Goal: Book appointment/travel/reservation

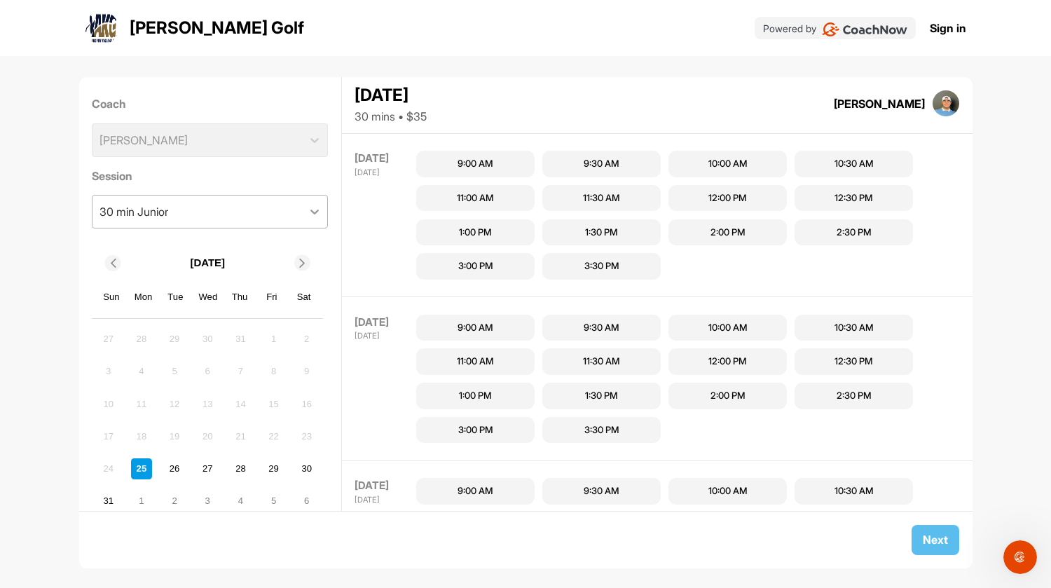
click at [307, 212] on icon at bounding box center [314, 212] width 14 height 14
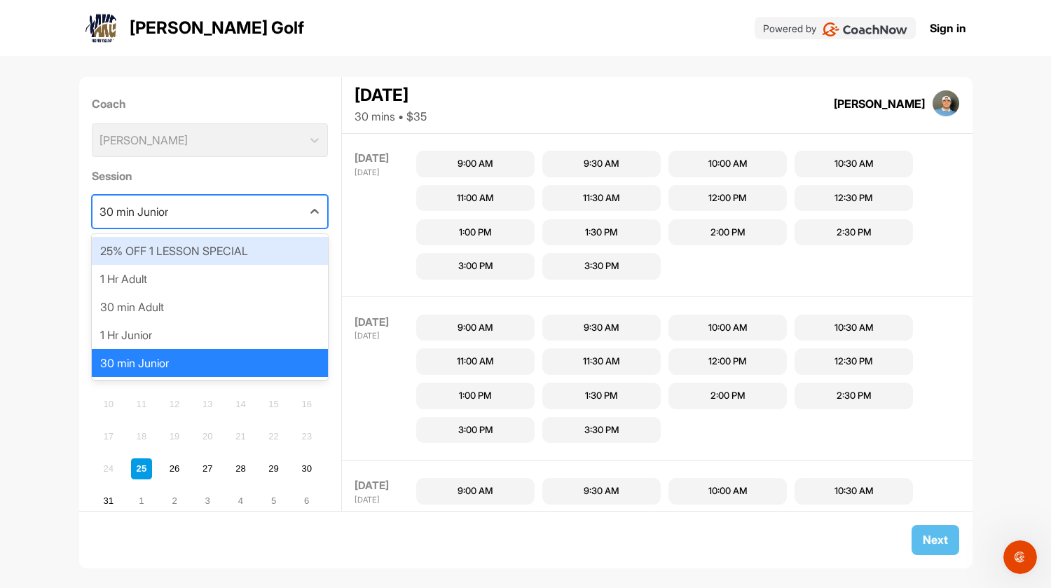
click at [234, 253] on div "25% OFF 1 LESSON SPECIAL" at bounding box center [210, 251] width 236 height 28
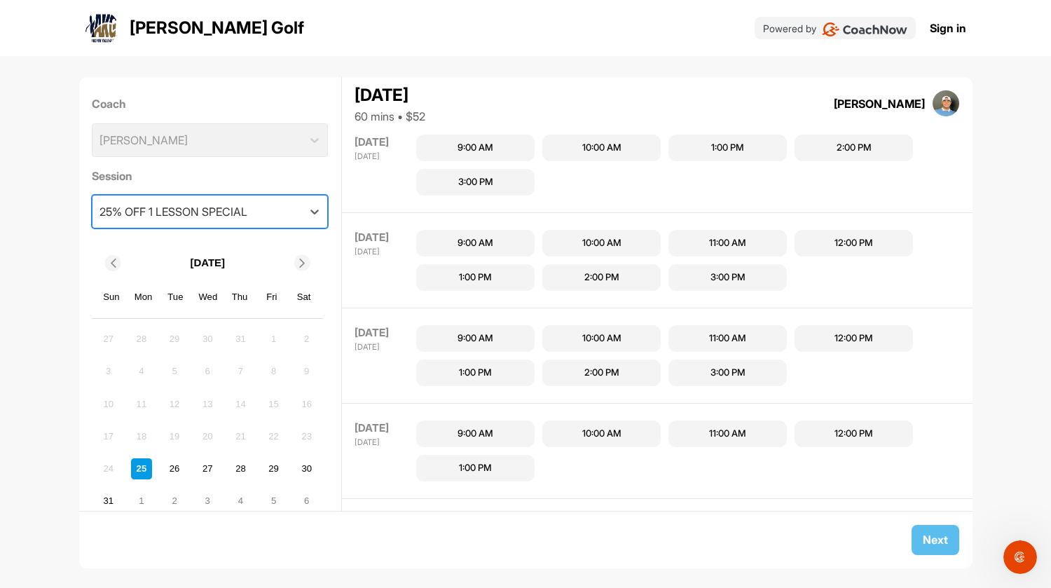
scroll to position [723, 0]
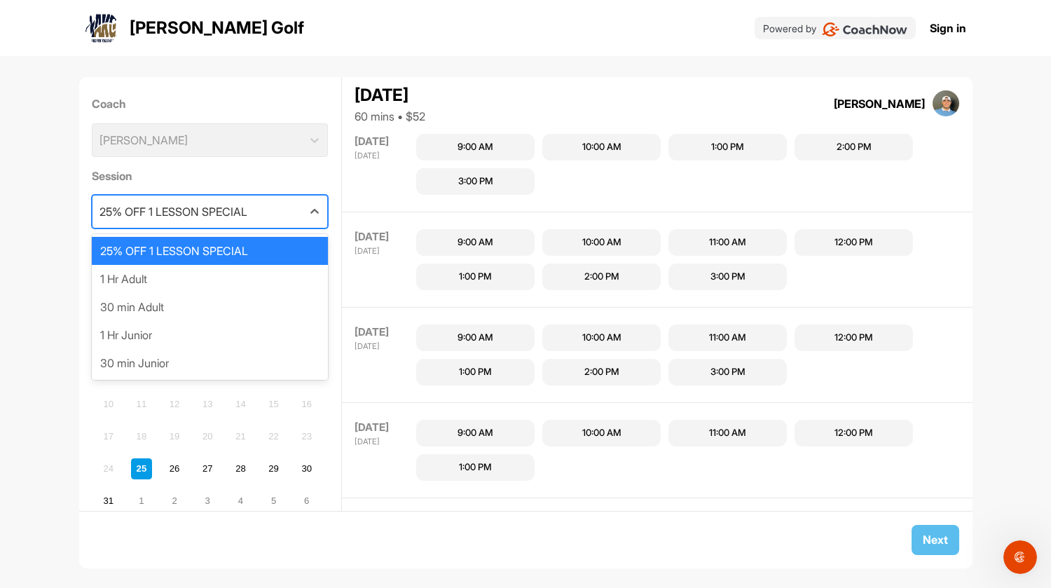
click at [268, 209] on div "25% OFF 1 LESSON SPECIAL" at bounding box center [196, 211] width 209 height 32
click at [216, 269] on div "1 Hr Adult" at bounding box center [210, 279] width 236 height 28
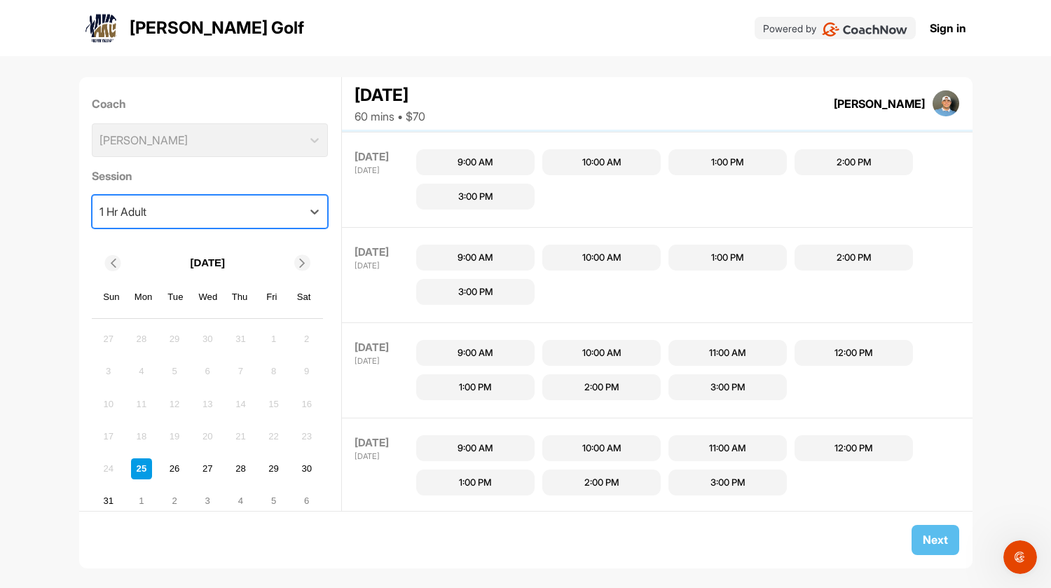
scroll to position [0, 0]
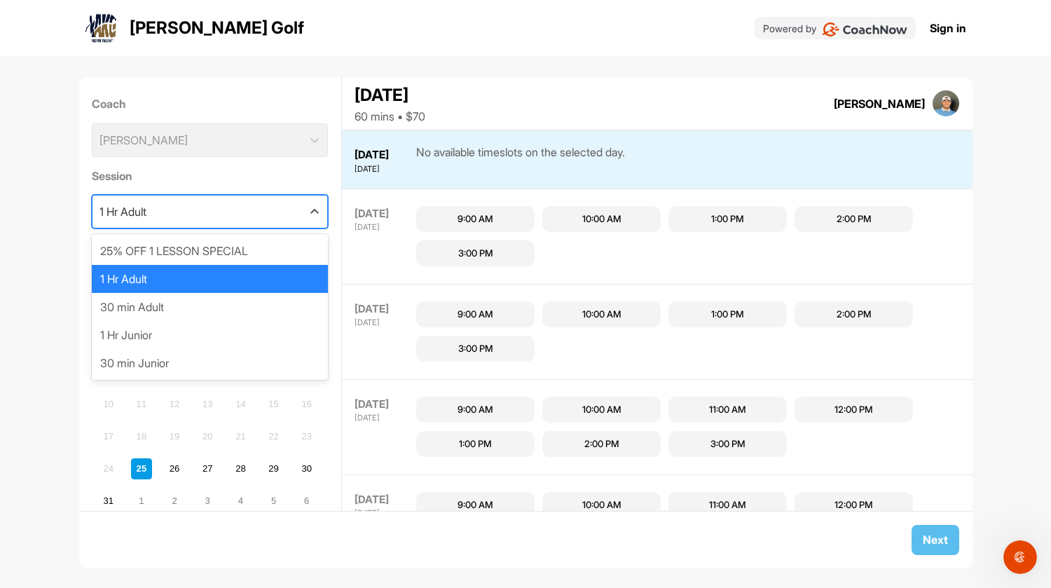
click at [272, 209] on div "1 Hr Adult" at bounding box center [196, 211] width 209 height 32
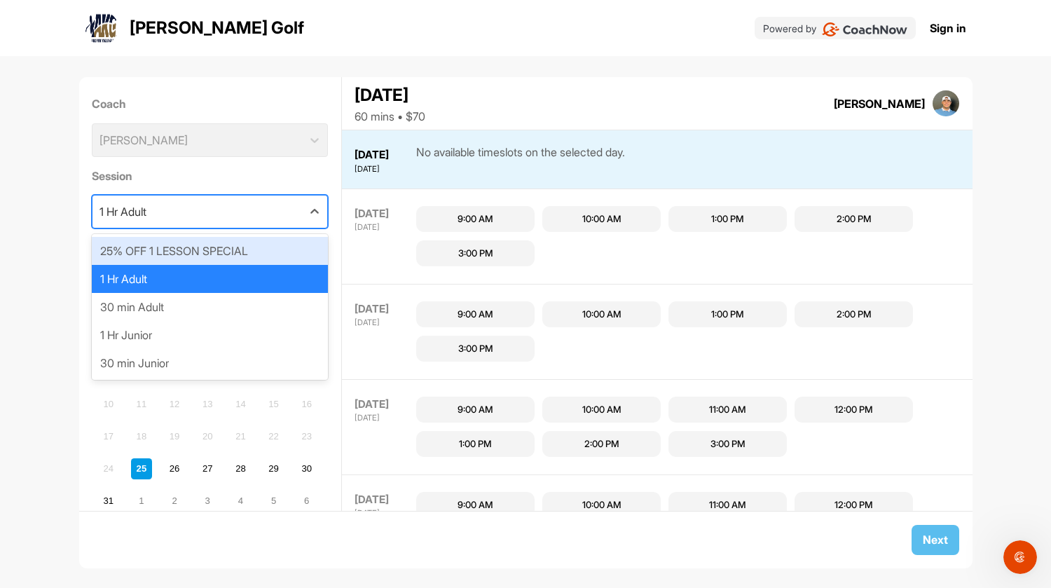
click at [223, 249] on div "25% OFF 1 LESSON SPECIAL" at bounding box center [210, 251] width 236 height 28
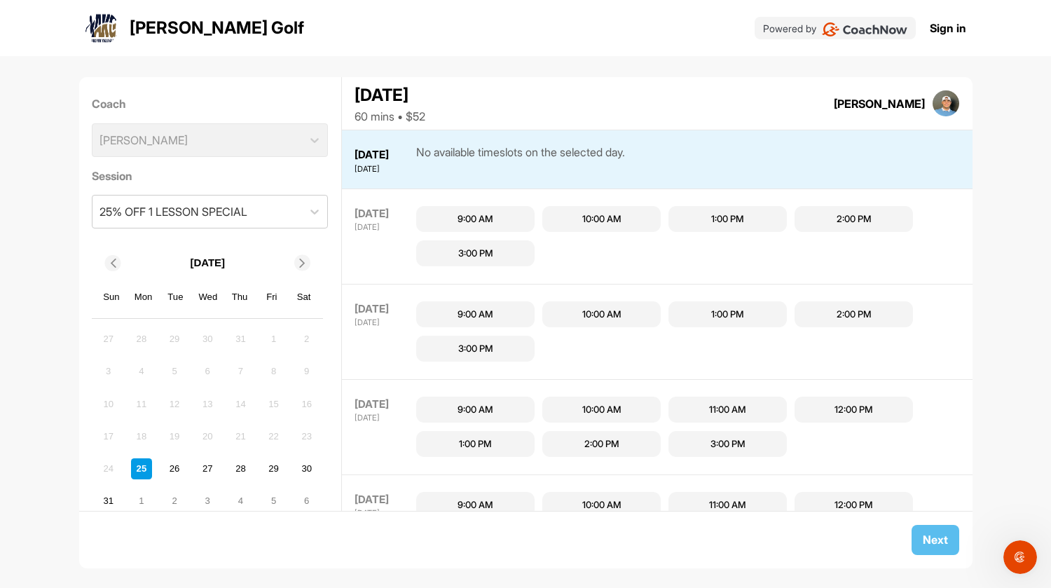
click at [303, 134] on div "Coach Christon Buchholtz" at bounding box center [210, 125] width 236 height 71
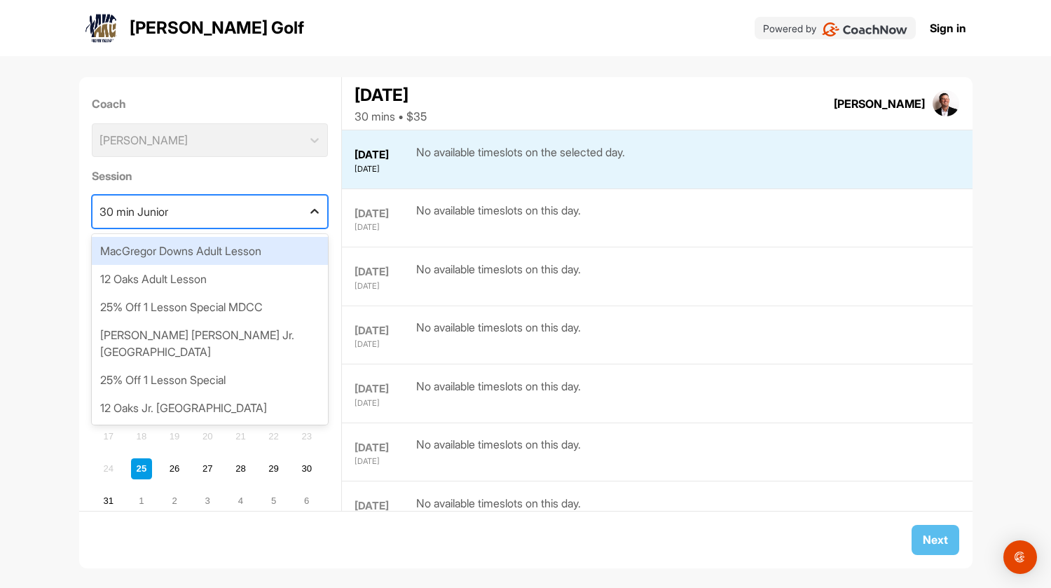
click at [302, 203] on div at bounding box center [314, 211] width 25 height 25
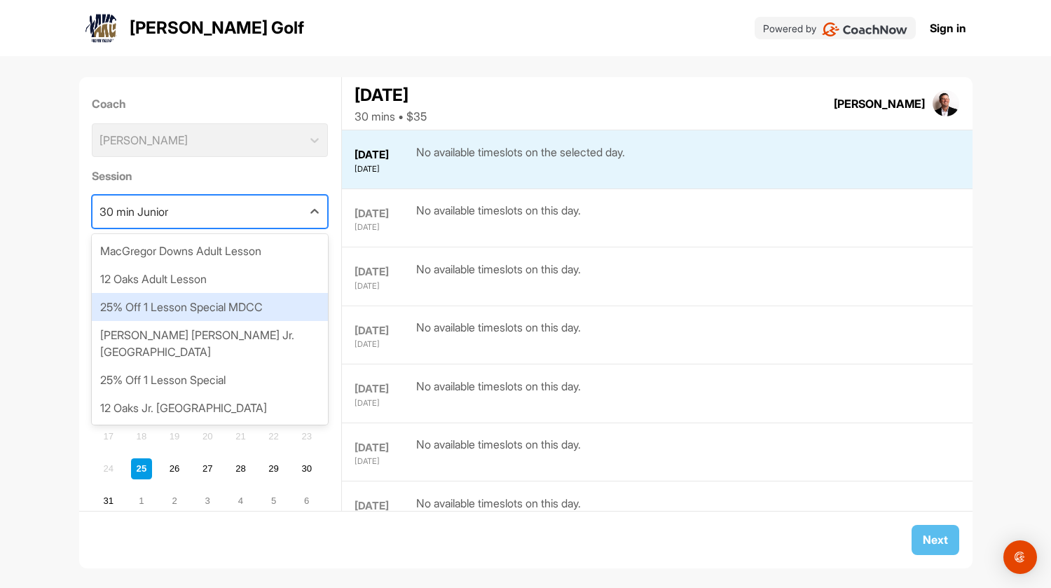
click at [271, 314] on div "25% Off 1 Lesson Special MDCC" at bounding box center [210, 307] width 236 height 28
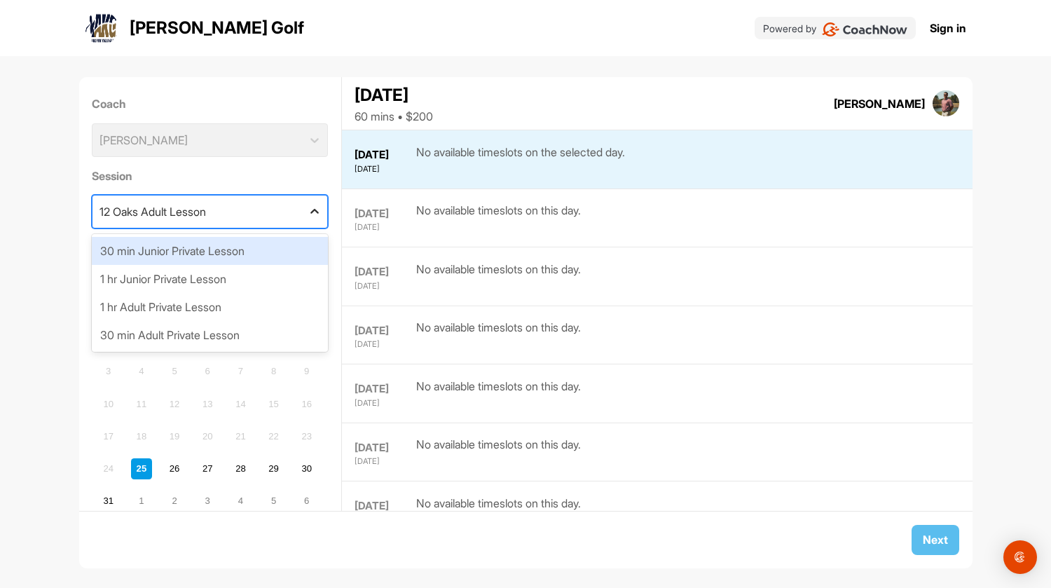
click at [307, 215] on icon at bounding box center [314, 212] width 14 height 14
click at [302, 200] on div at bounding box center [314, 211] width 25 height 25
click at [181, 212] on div "1 hr Adult Private Lesson" at bounding box center [159, 211] width 121 height 17
click at [195, 248] on div "25% OFF 1 LESSON SPECIAL" at bounding box center [210, 251] width 236 height 28
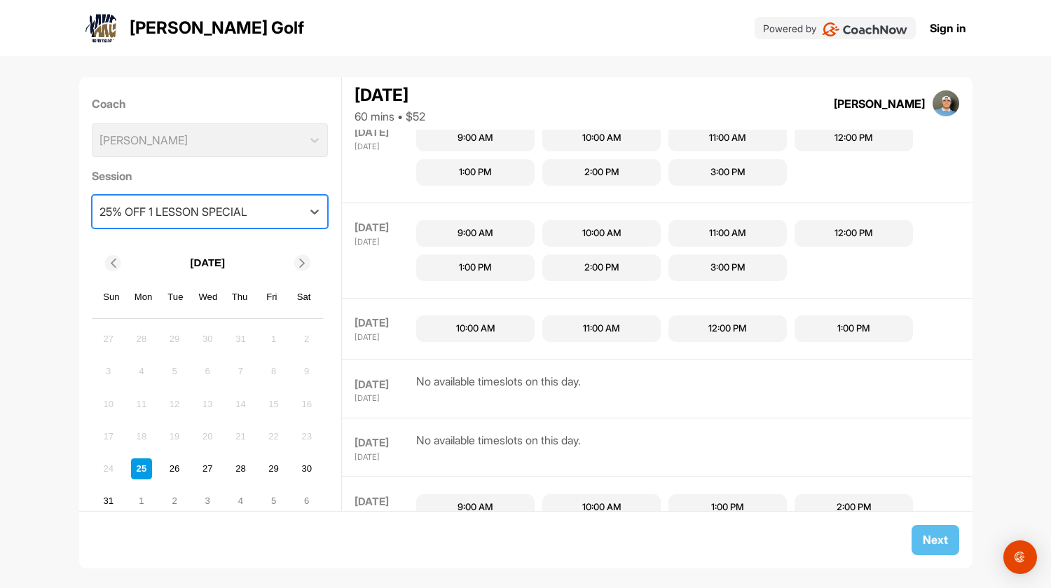
scroll to position [829, 0]
click at [791, 434] on div "[DATE] [DATE] No available timeslots on this day." at bounding box center [657, 446] width 630 height 59
